Goal: Information Seeking & Learning: Check status

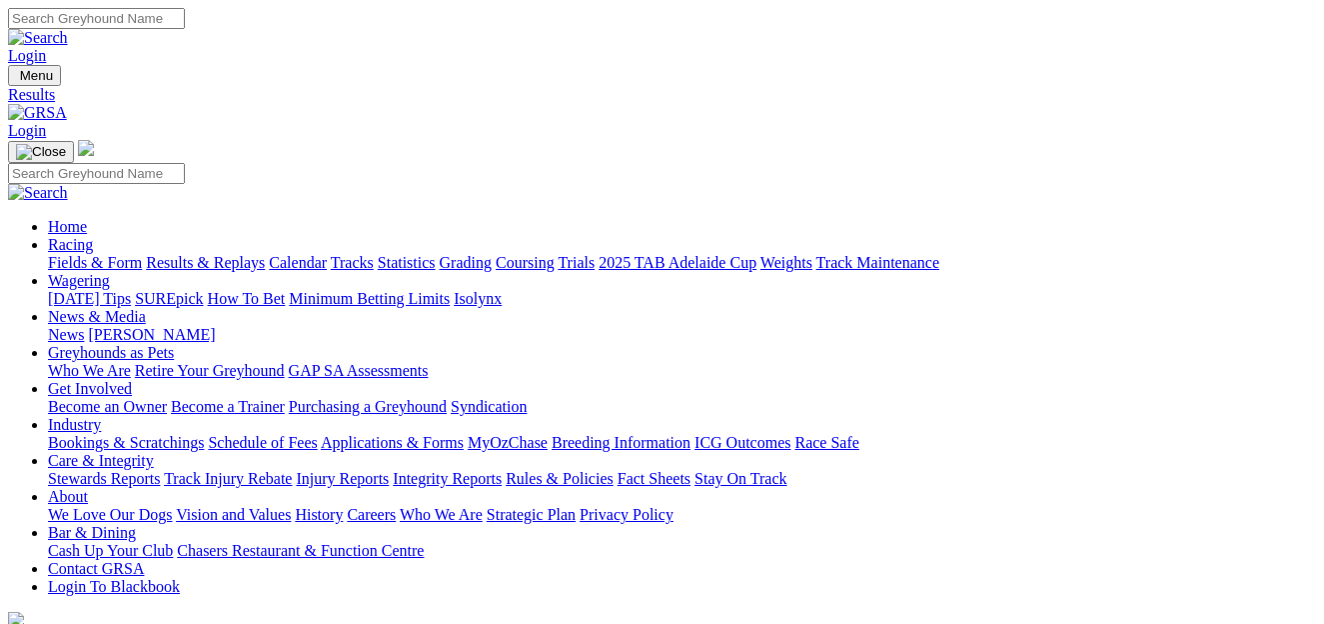
click at [242, 254] on link "Results & Replays" at bounding box center [205, 262] width 119 height 17
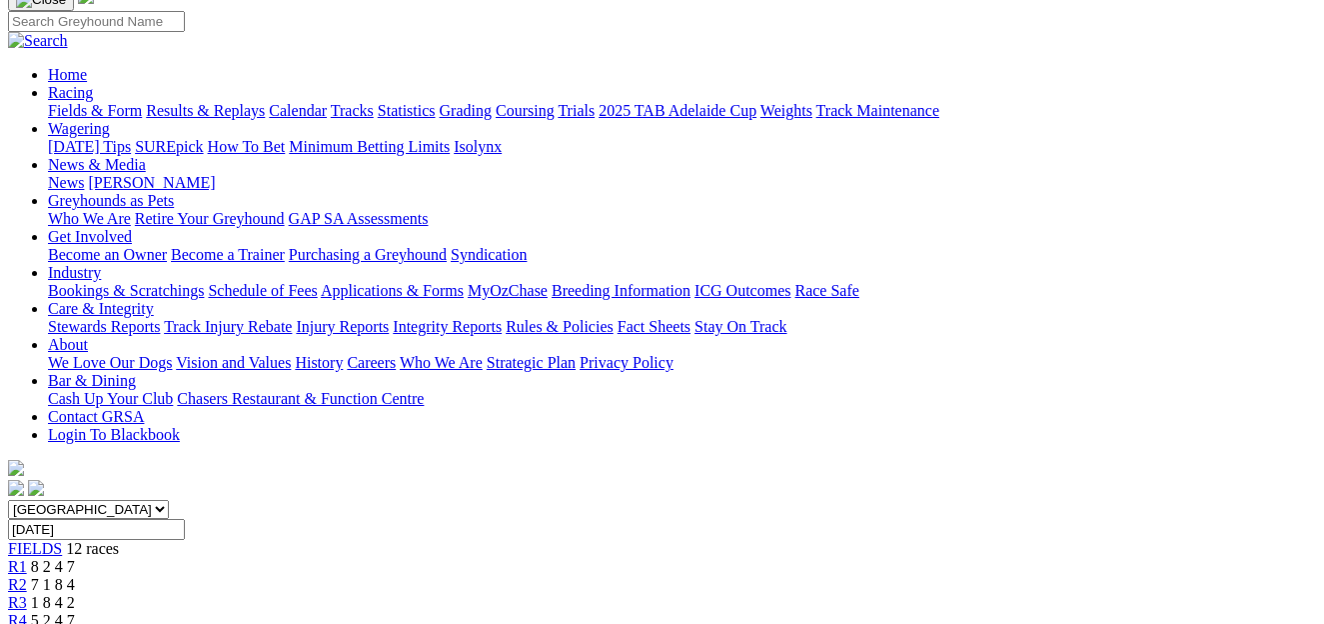
scroll to position [129, 0]
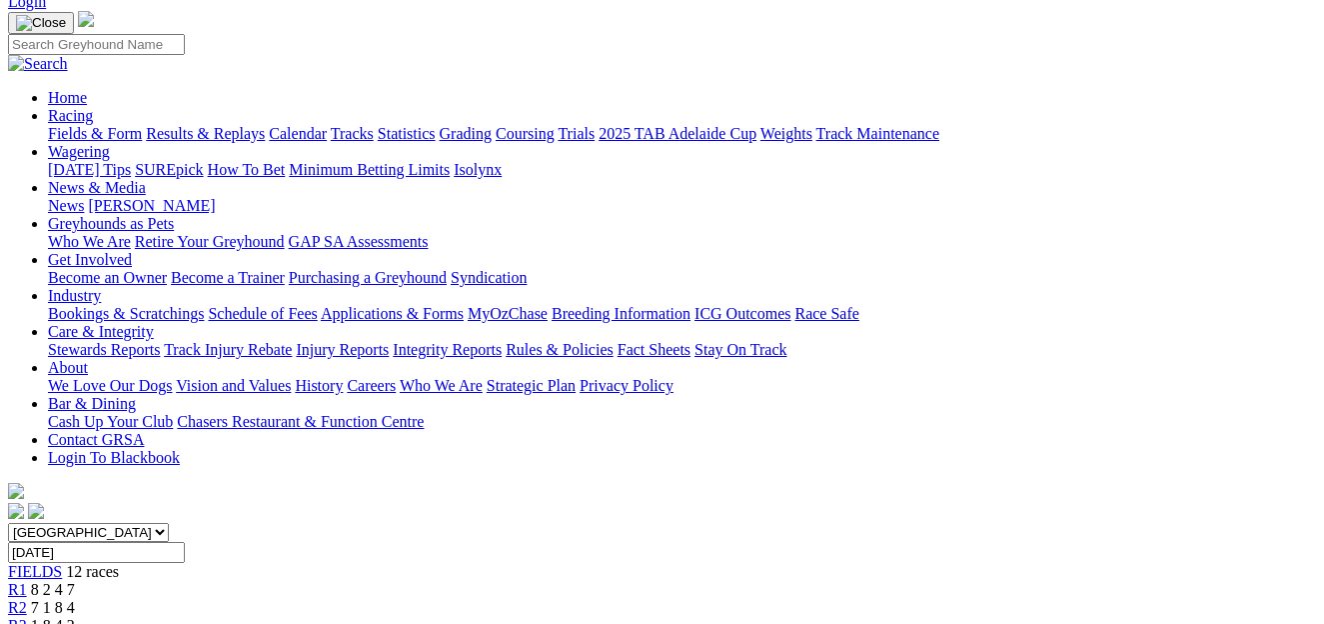
click at [75, 599] on span "7 1 8 4" at bounding box center [53, 607] width 44 height 17
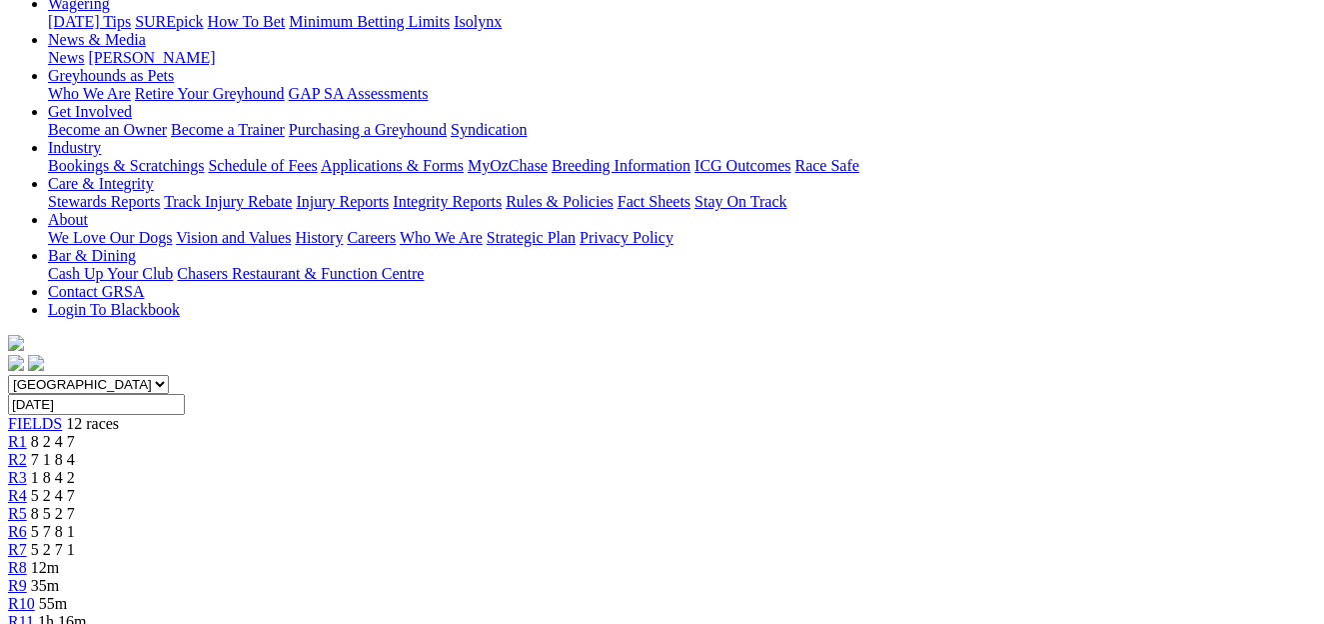
scroll to position [274, 0]
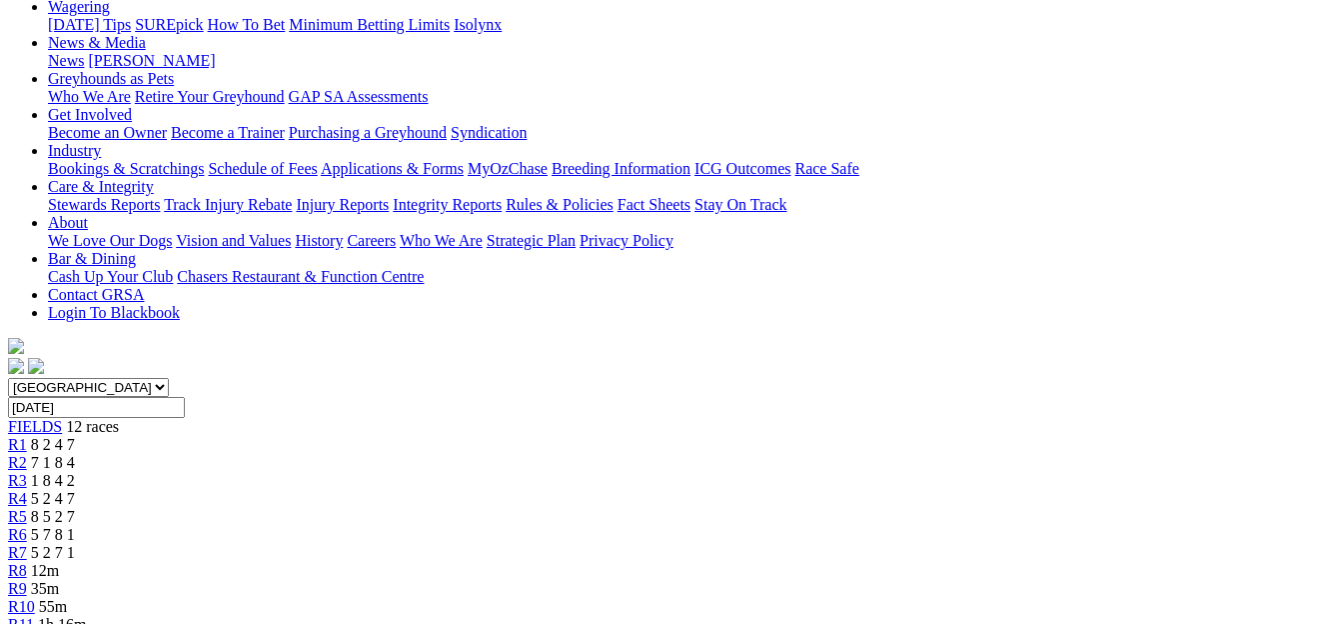
click at [404, 472] on div "R3 1 8 4 2" at bounding box center [662, 481] width 1308 height 18
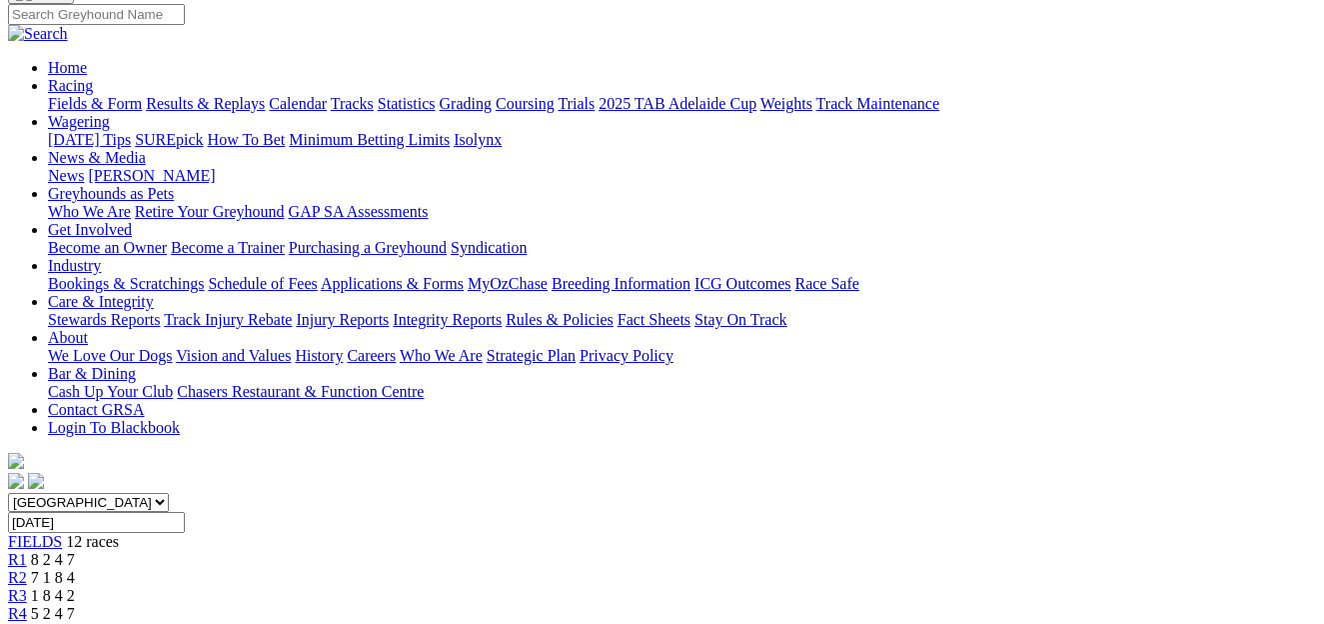
scroll to position [-1, 0]
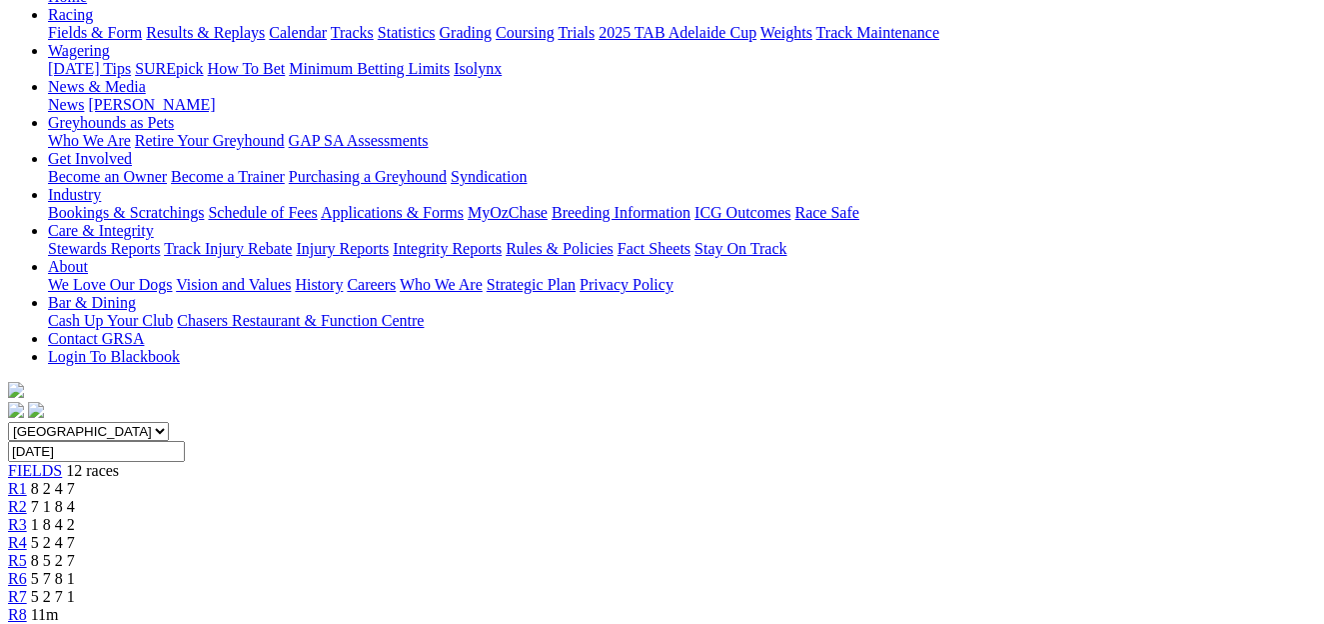
scroll to position [206, 0]
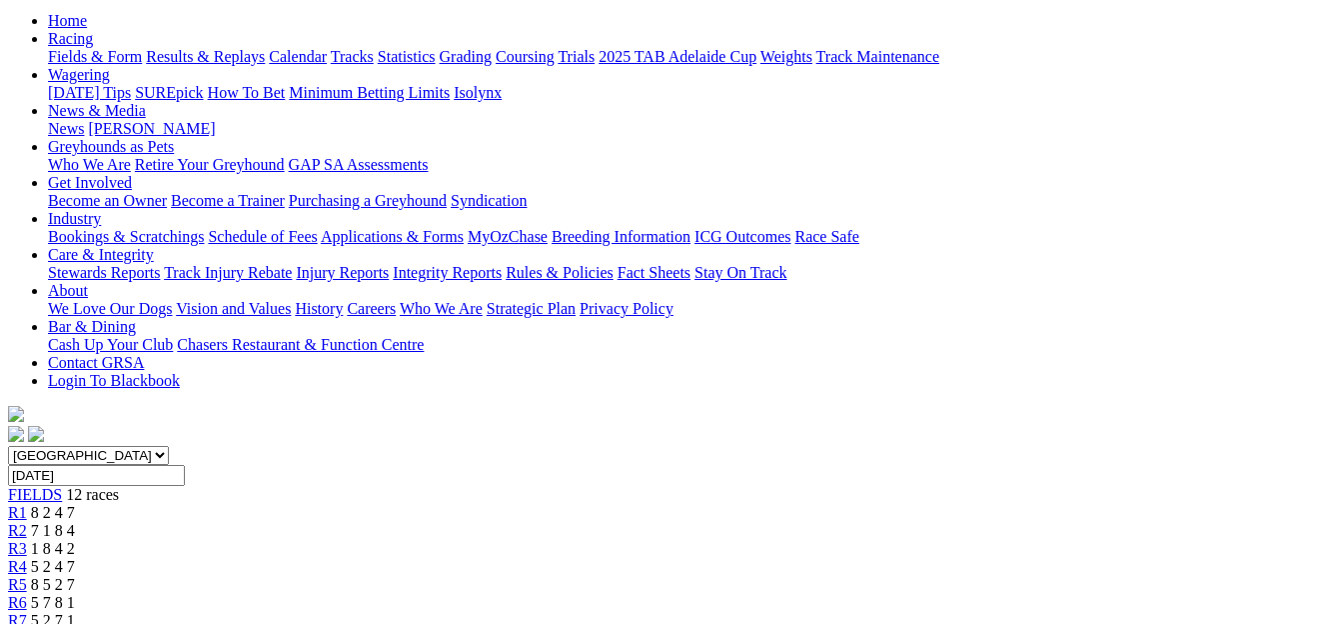
click at [75, 576] on span "8 5 2 7" at bounding box center [53, 584] width 44 height 17
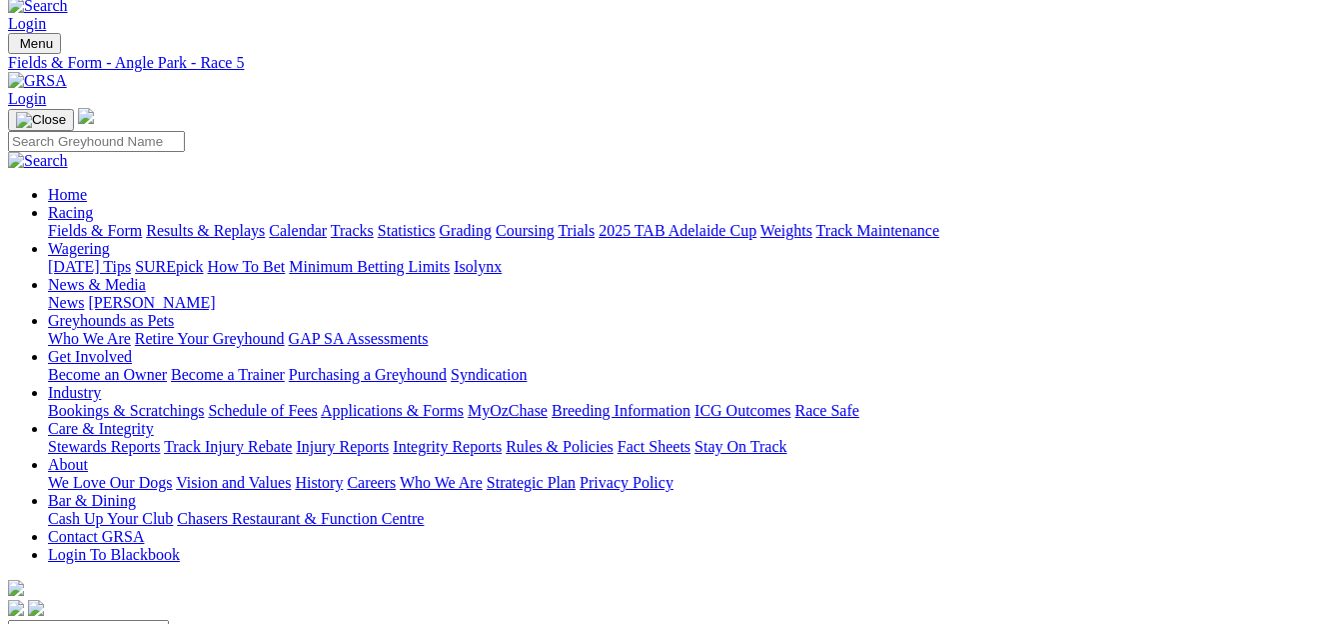
scroll to position [-1, 0]
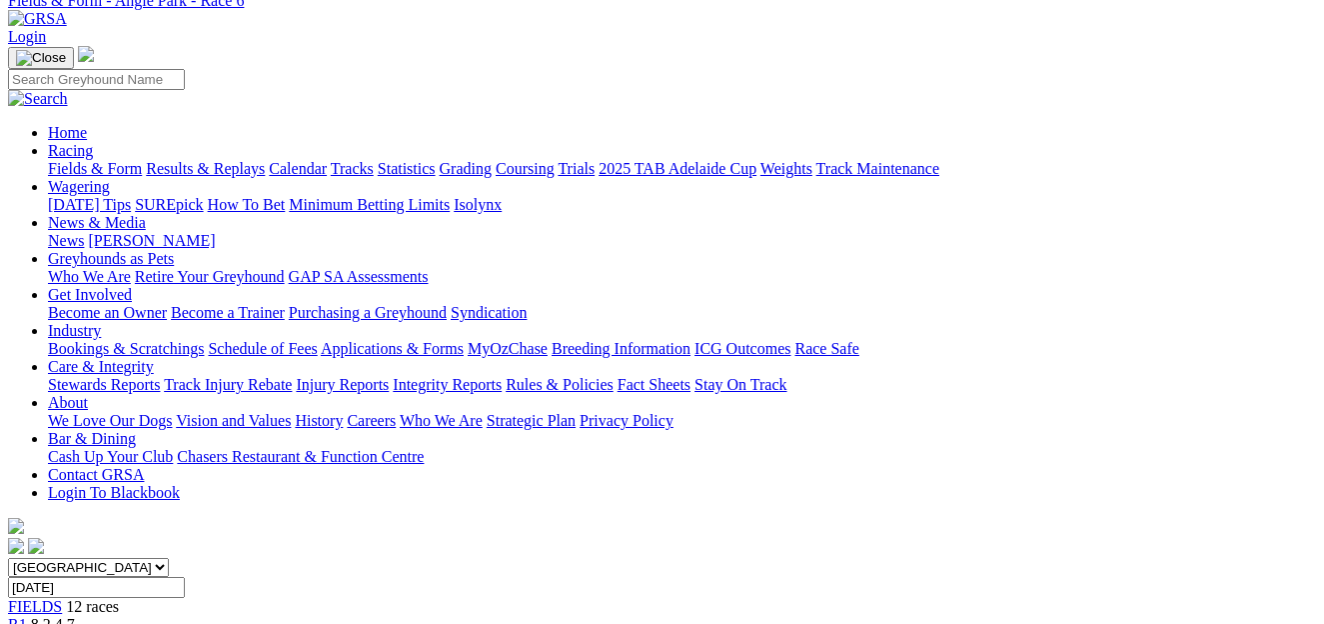
scroll to position [72, 0]
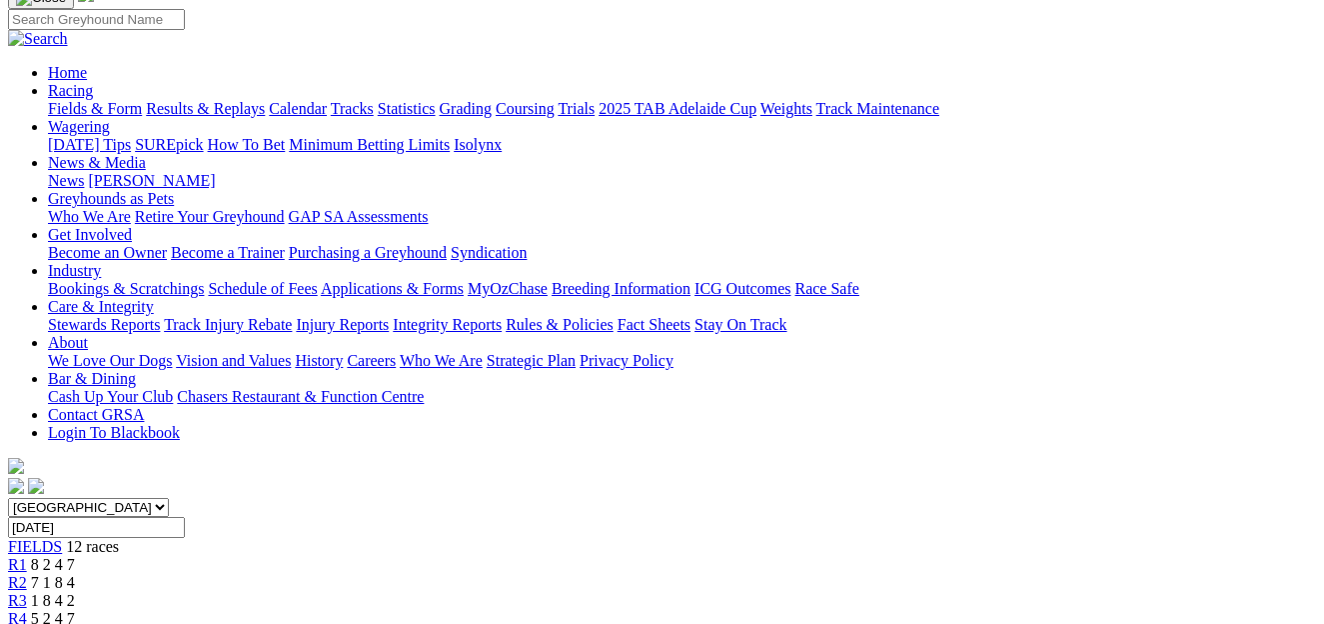
scroll to position [112, 0]
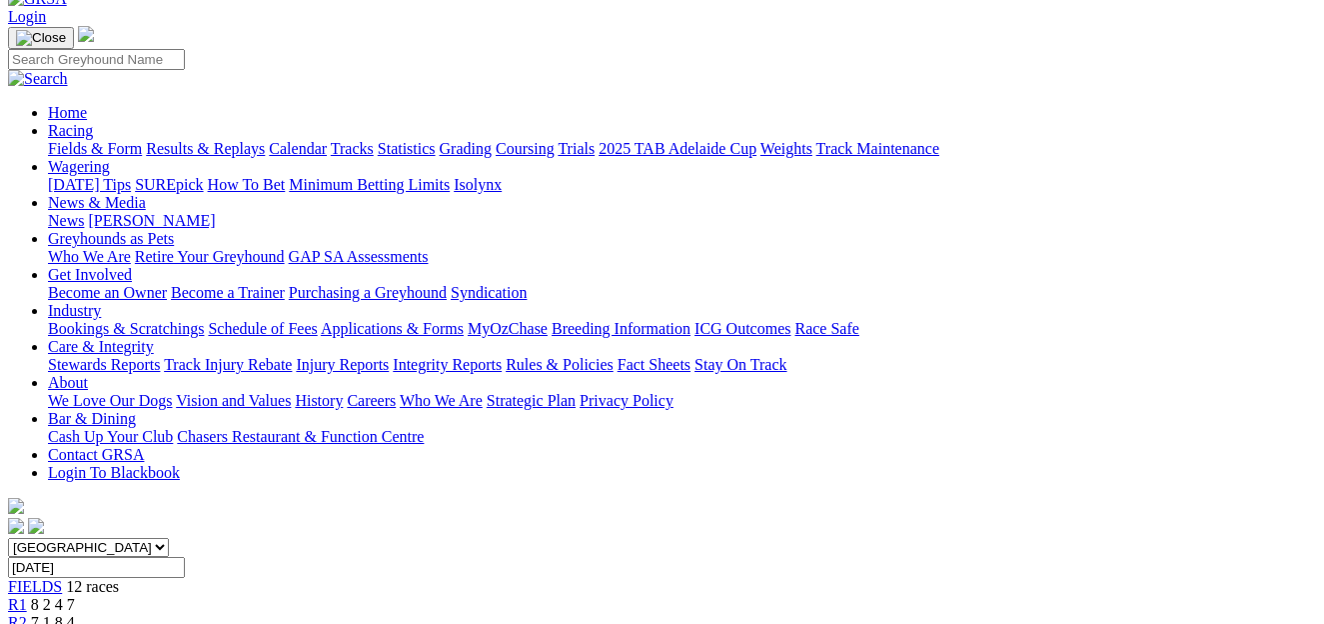
scroll to position [111, 0]
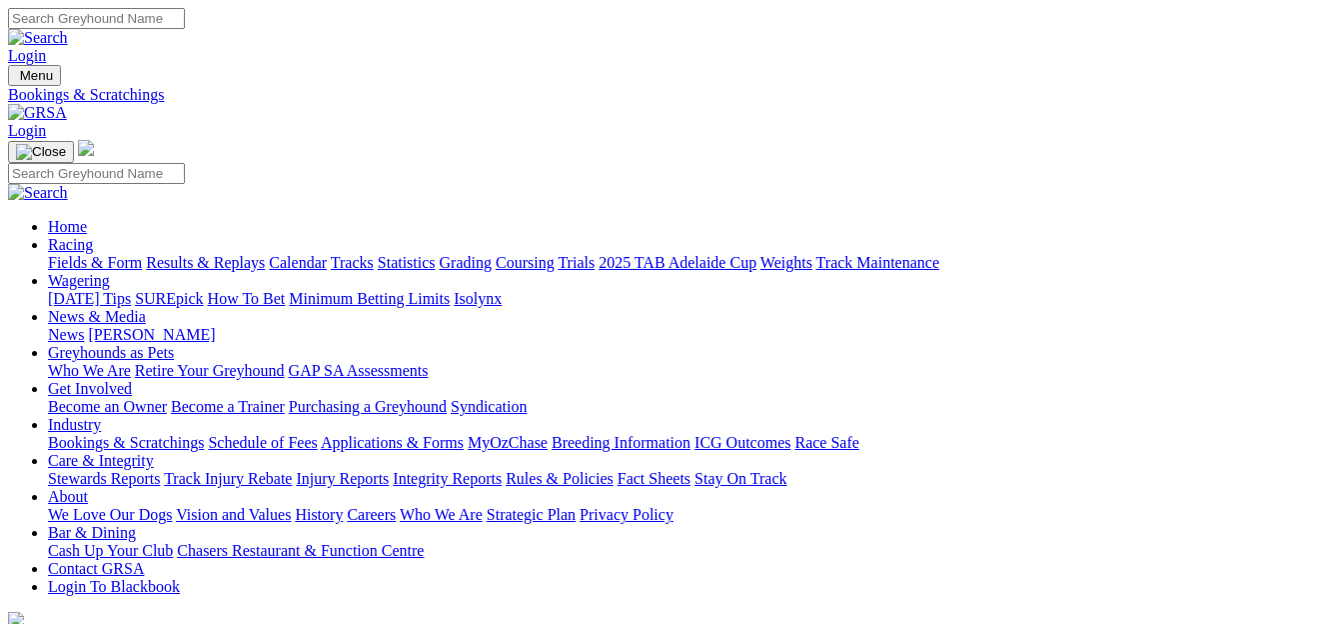
click at [102, 254] on link "Fields & Form" at bounding box center [95, 262] width 94 height 17
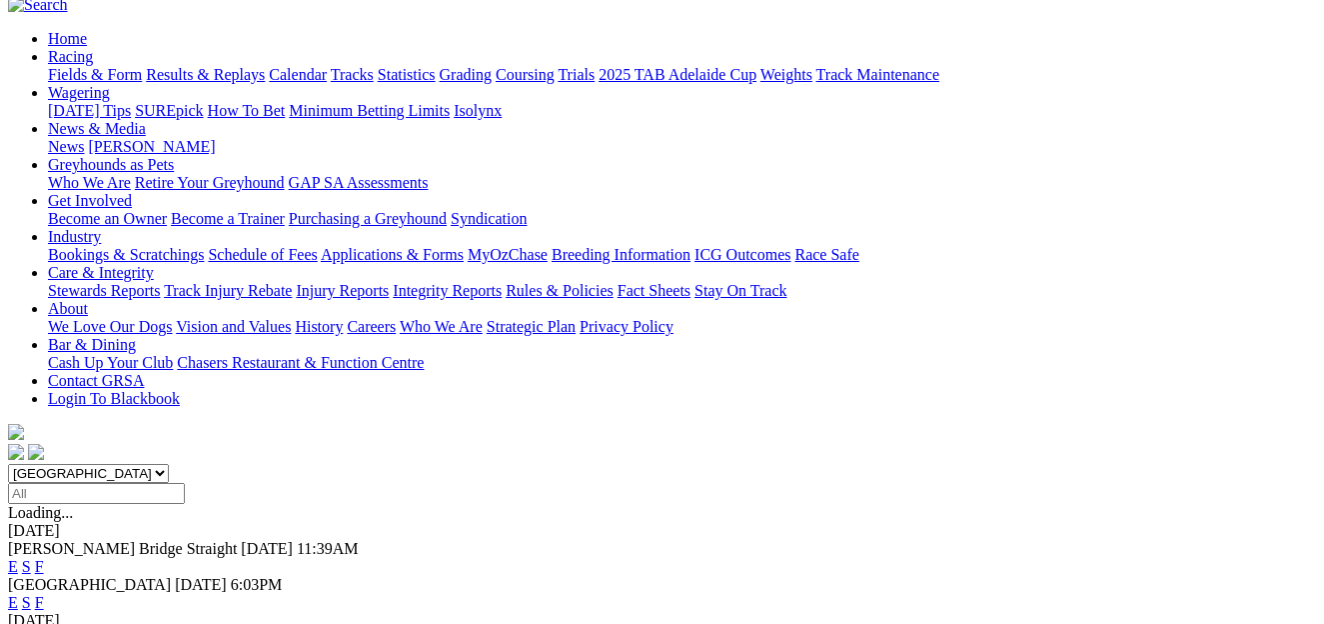
scroll to position [192, 0]
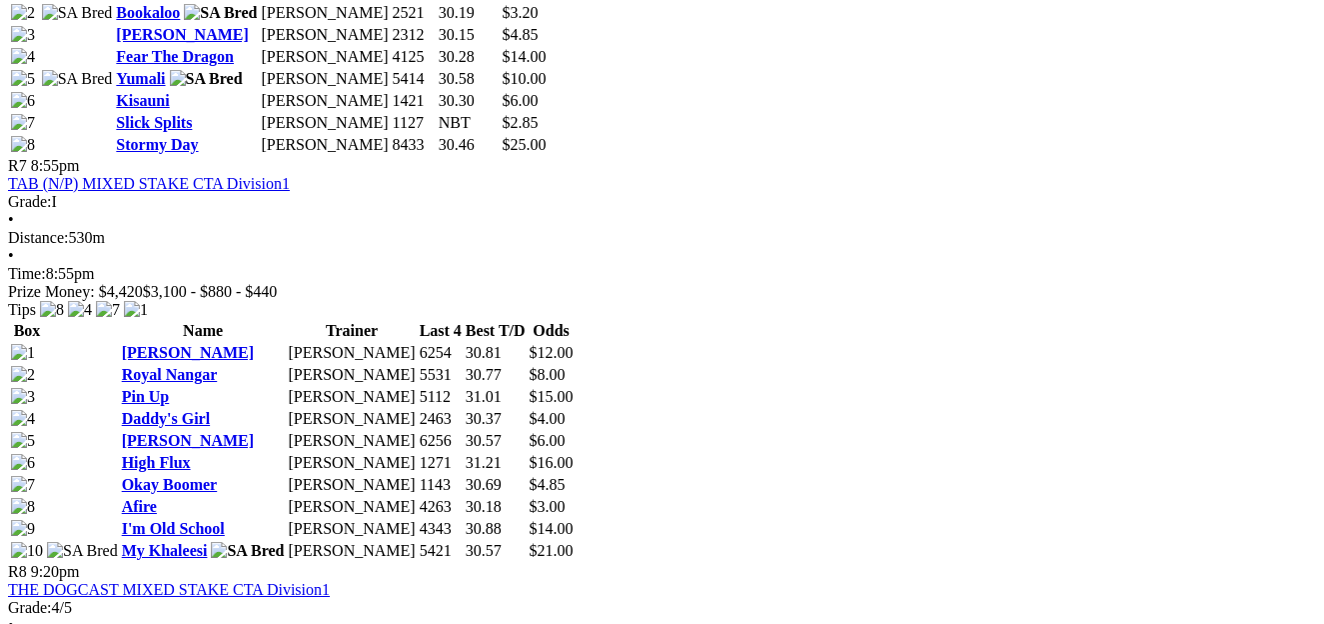
scroll to position [3123, 0]
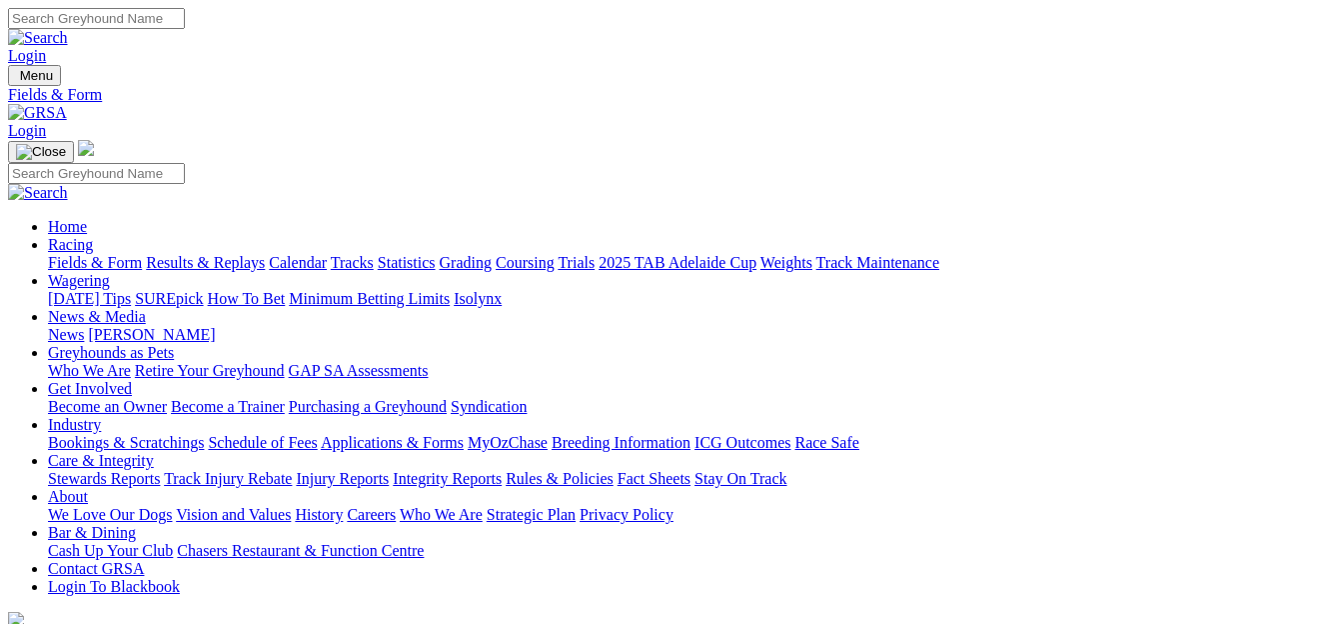
scroll to position [192, 0]
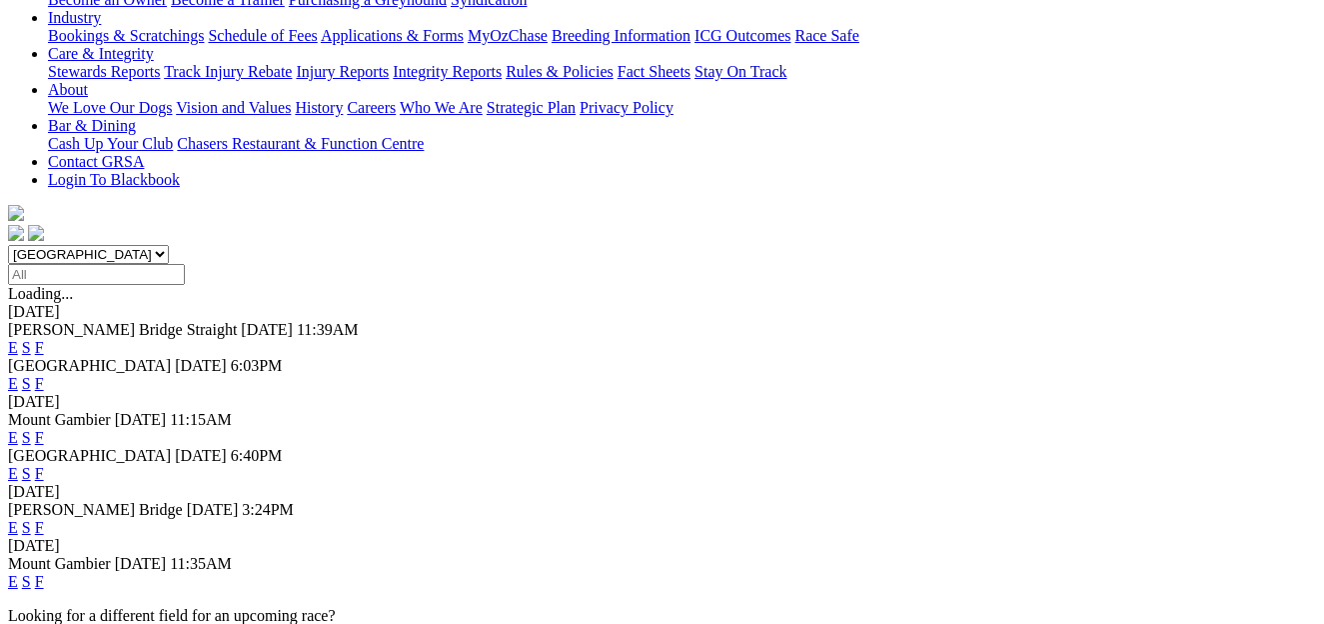
scroll to position [361, 0]
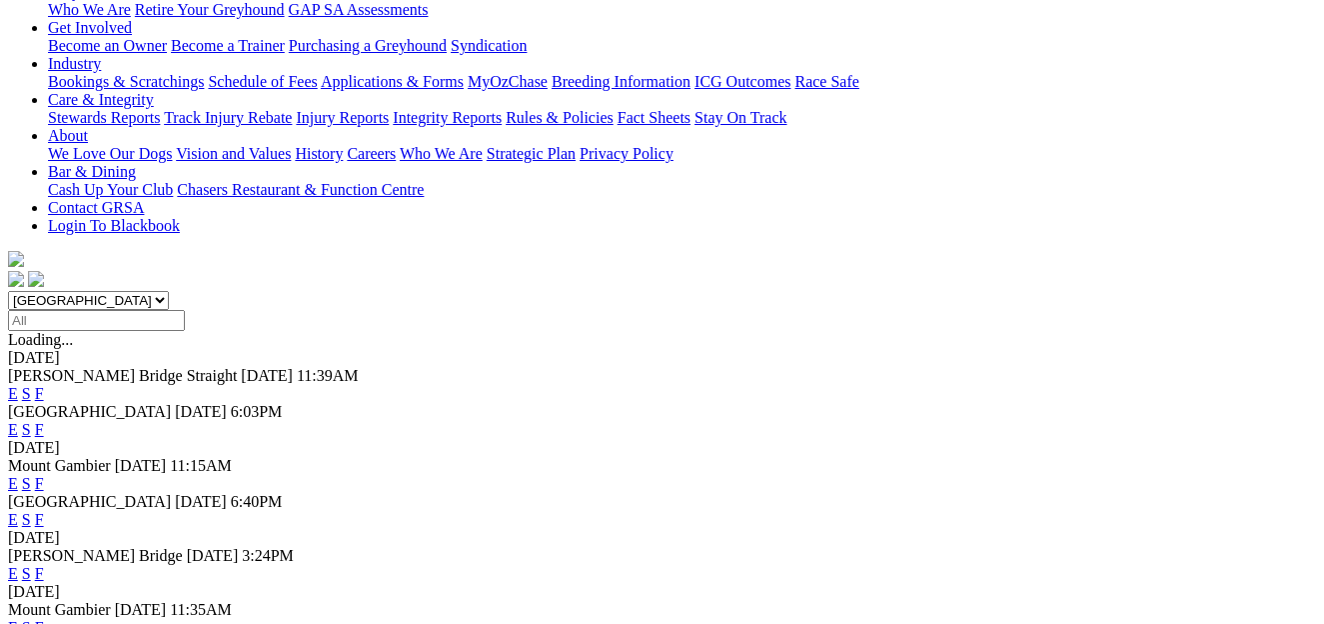
click at [44, 565] on link "F" at bounding box center [39, 573] width 9 height 17
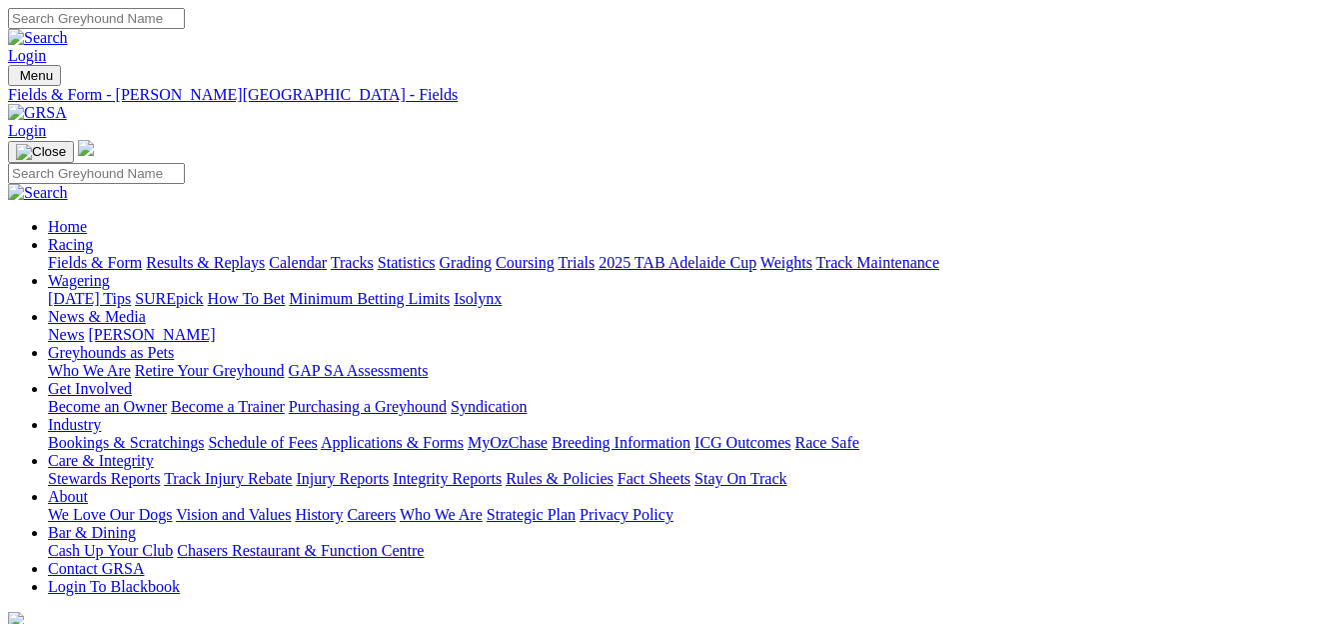
click at [502, 470] on link "Integrity Reports" at bounding box center [447, 478] width 109 height 17
click at [101, 416] on link "Industry" at bounding box center [74, 424] width 53 height 17
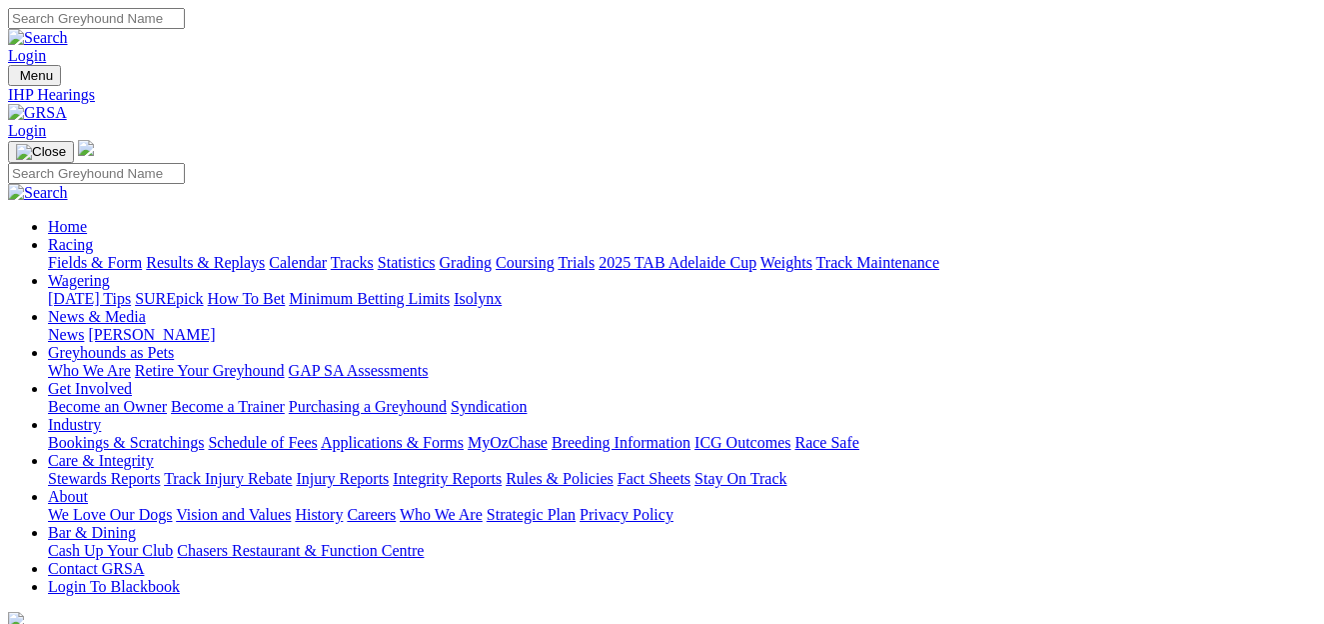
click at [186, 434] on link "Bookings & Scratchings" at bounding box center [126, 442] width 156 height 17
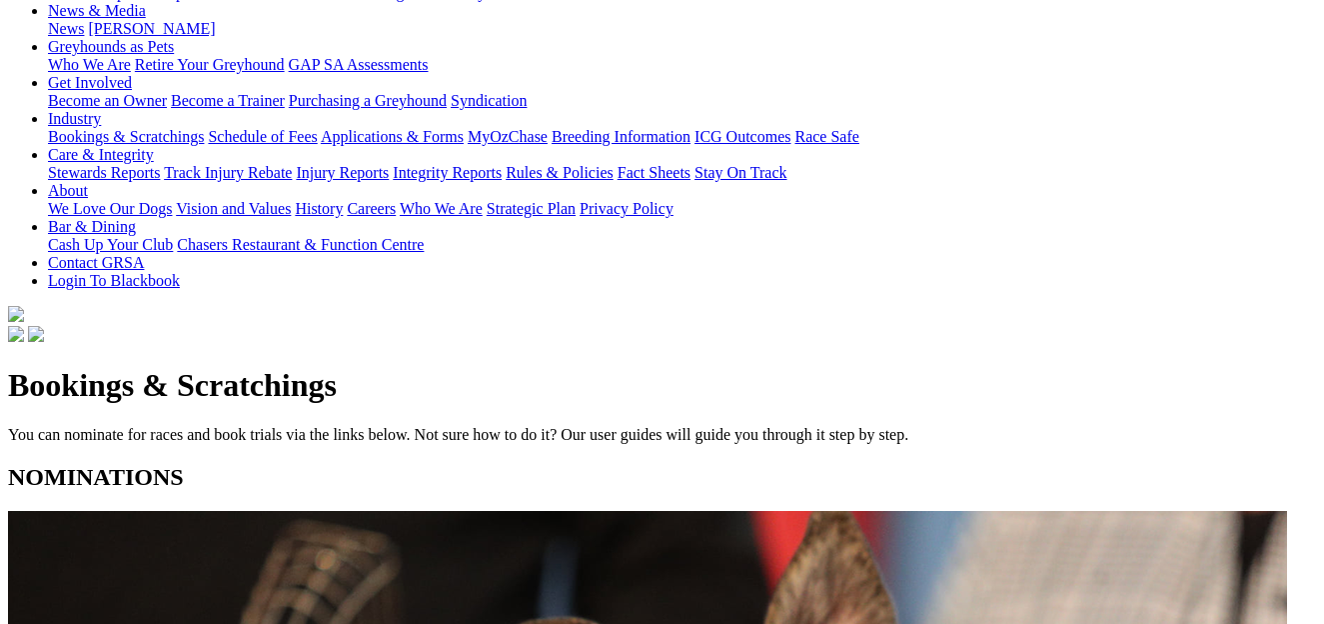
scroll to position [357, 0]
